Goal: Book appointment/travel/reservation

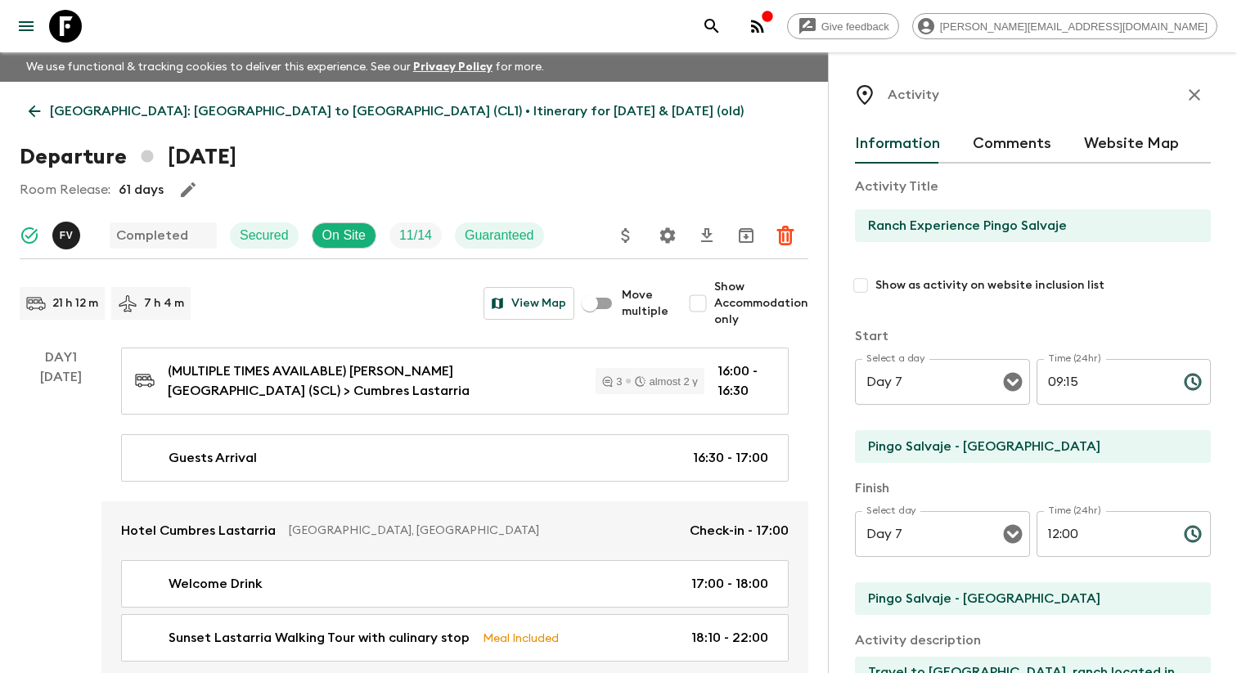
click at [35, 29] on icon "menu" at bounding box center [26, 26] width 20 height 20
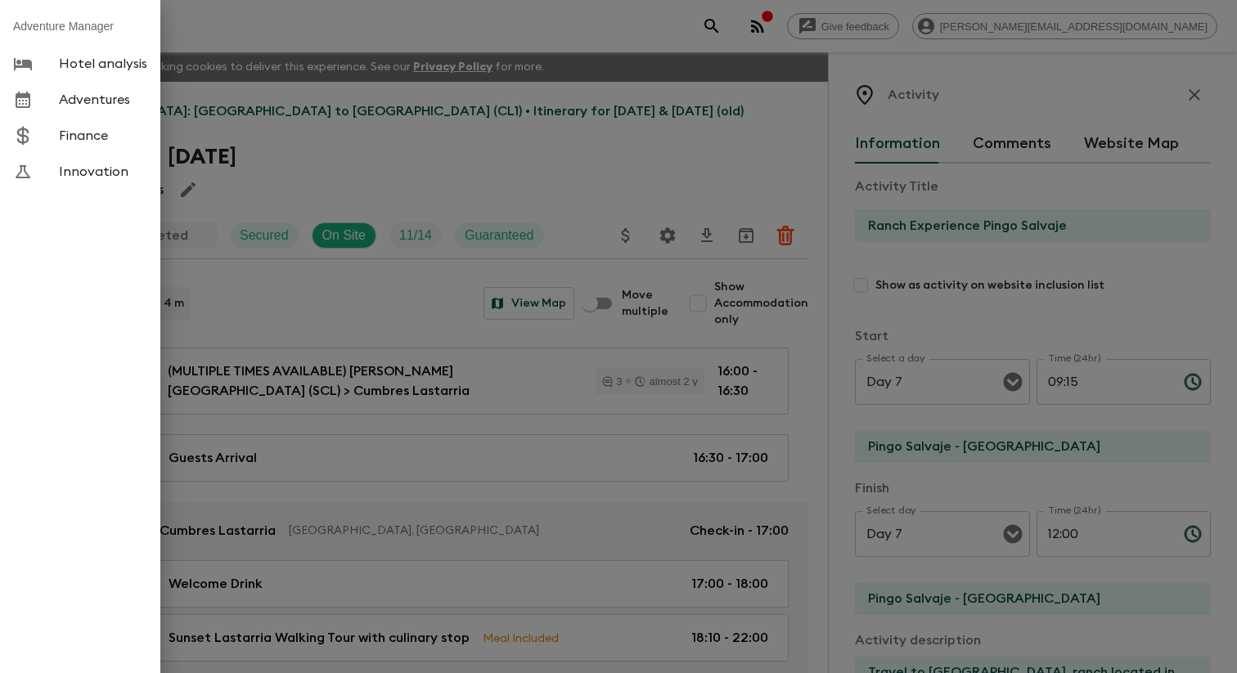
click at [126, 105] on span "Adventures" at bounding box center [103, 100] width 88 height 16
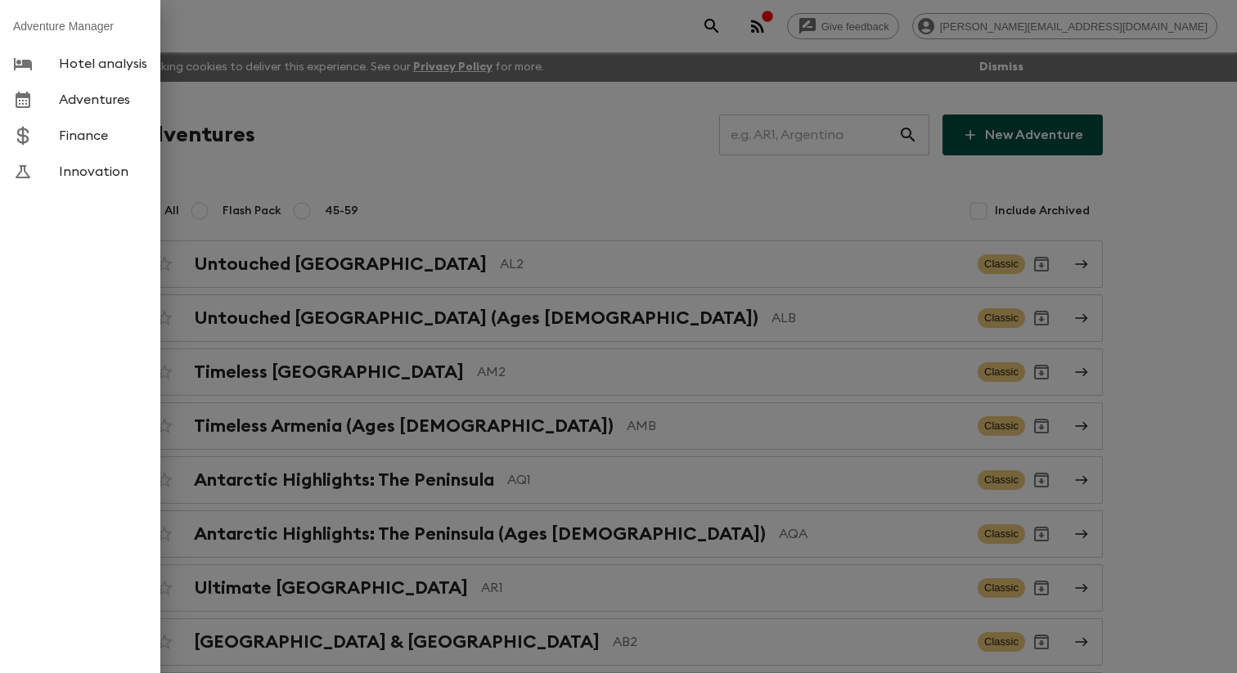
click at [426, 143] on div at bounding box center [618, 336] width 1237 height 673
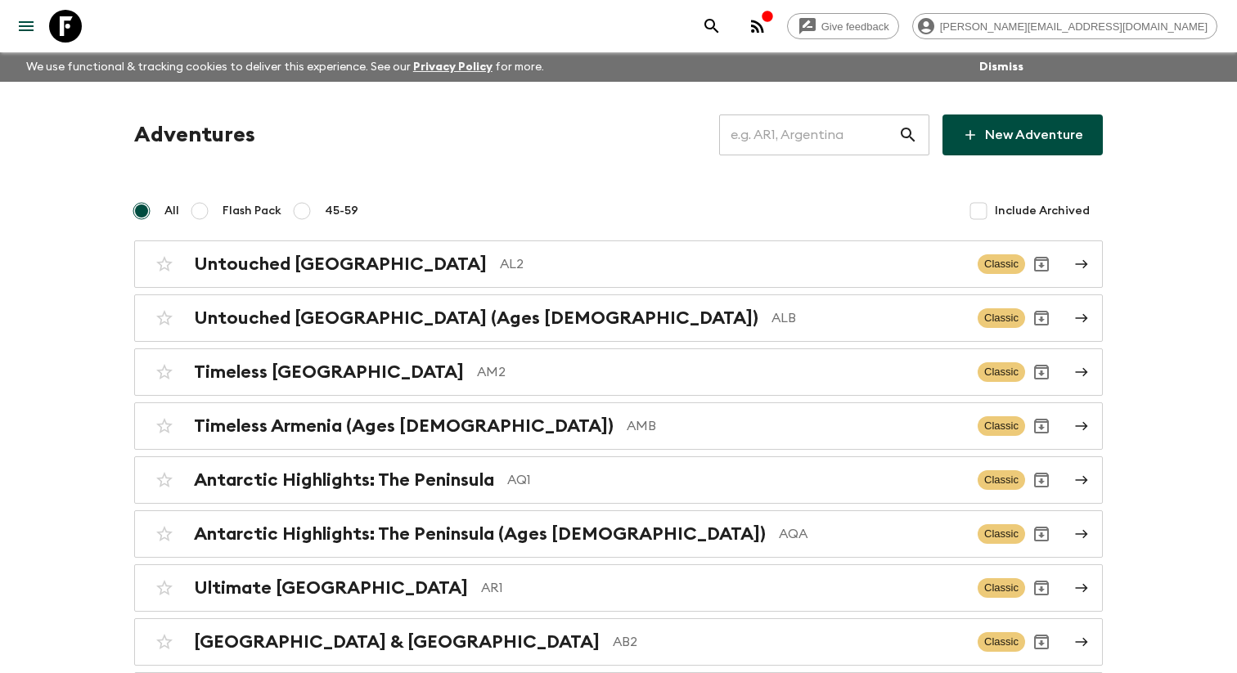
scroll to position [3351, 0]
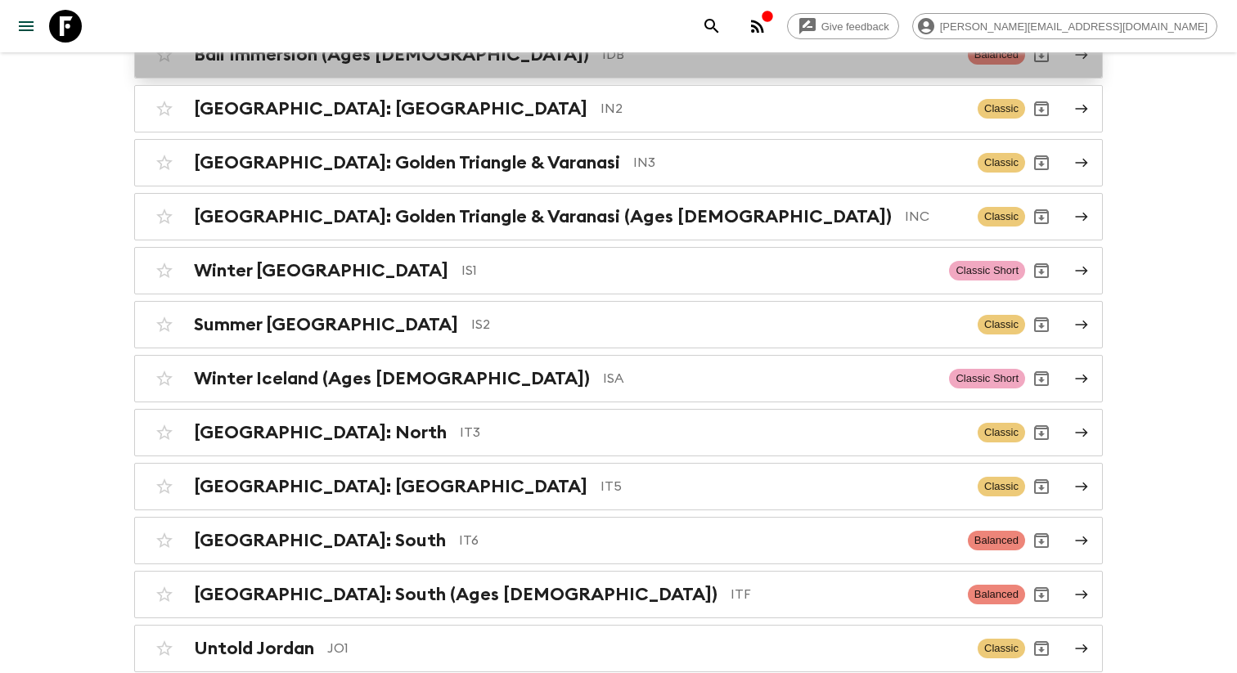
click at [416, 65] on h2 "Bali Immersion (Ages [DEMOGRAPHIC_DATA])" at bounding box center [391, 54] width 395 height 21
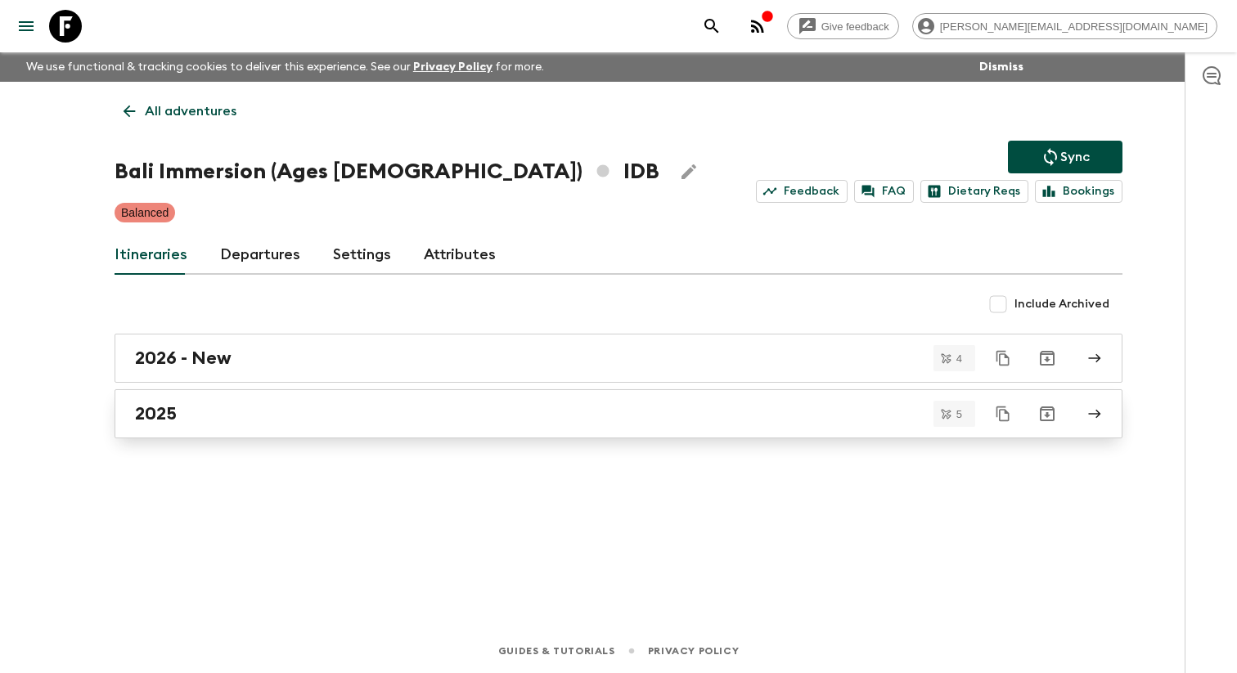
click at [178, 410] on link "2025" at bounding box center [619, 413] width 1008 height 49
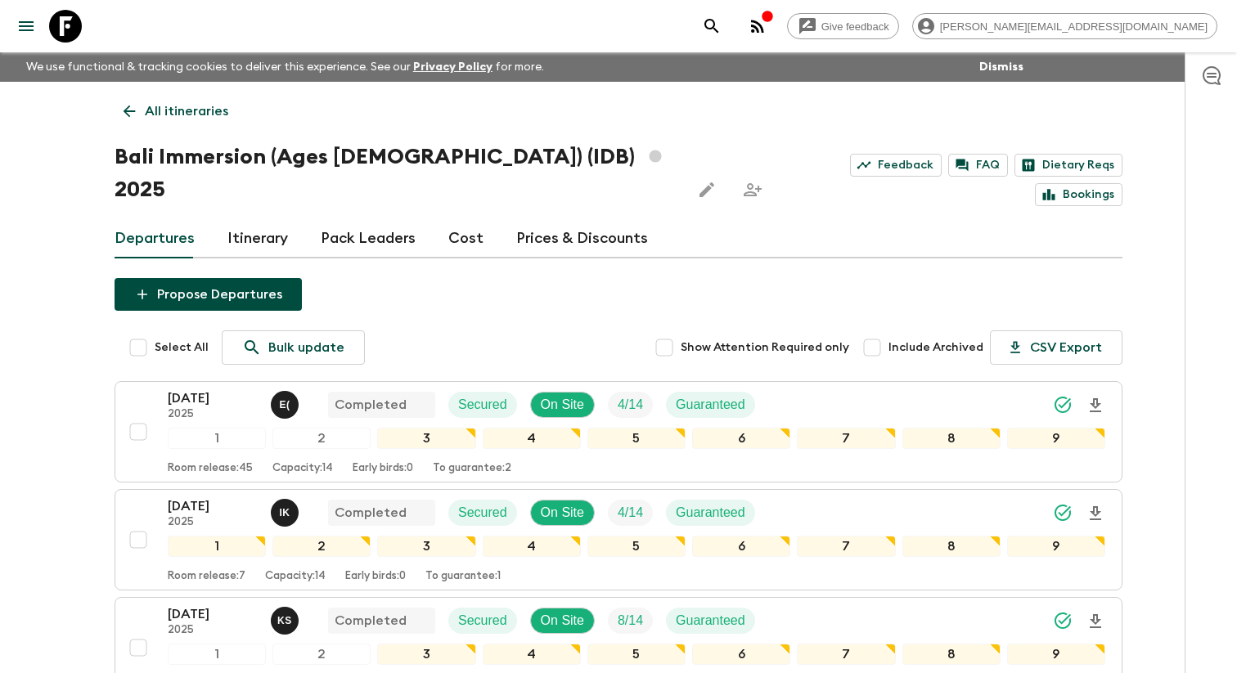
click at [123, 111] on icon at bounding box center [129, 111] width 18 height 18
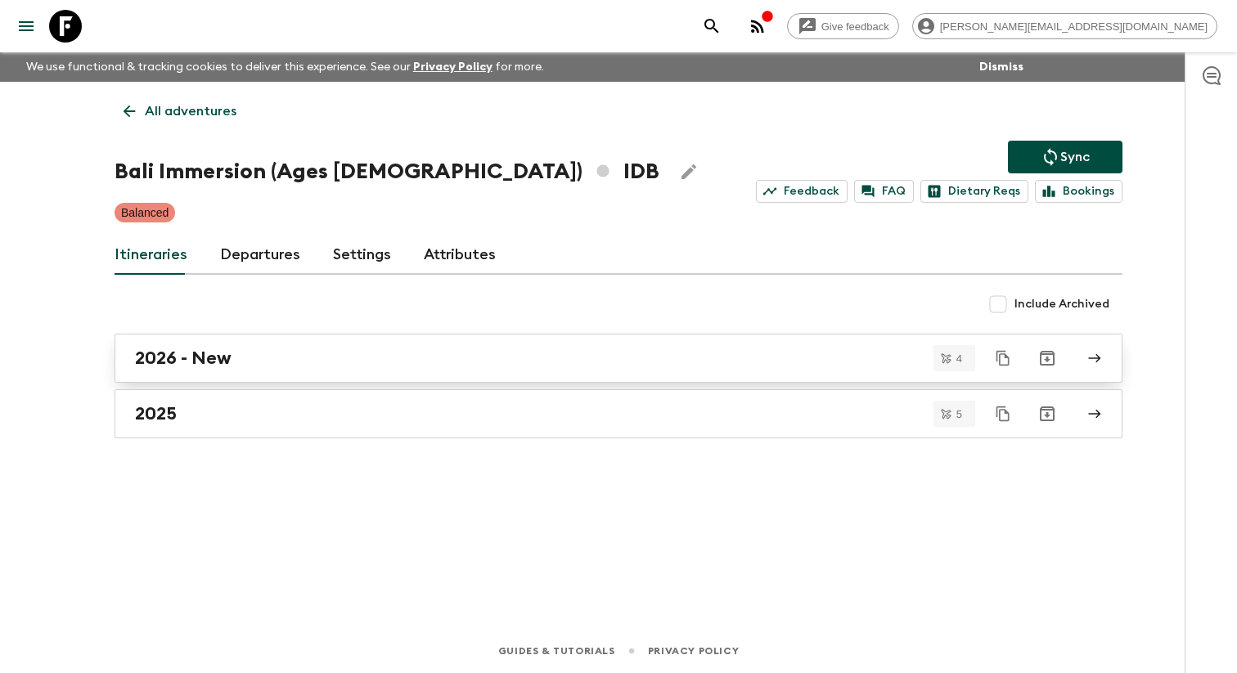
click at [190, 358] on h2 "2026 - New" at bounding box center [183, 358] width 97 height 21
